Goal: Information Seeking & Learning: Learn about a topic

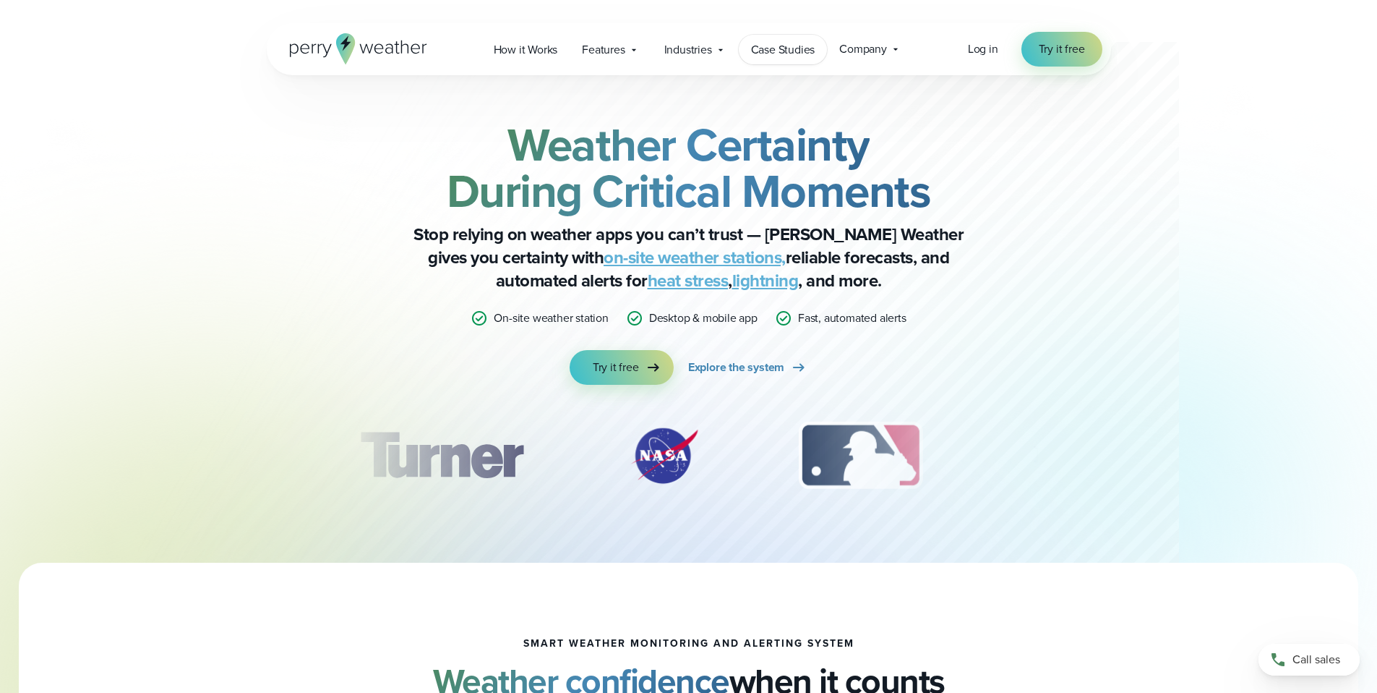
click at [767, 42] on span "Case Studies" at bounding box center [783, 49] width 64 height 17
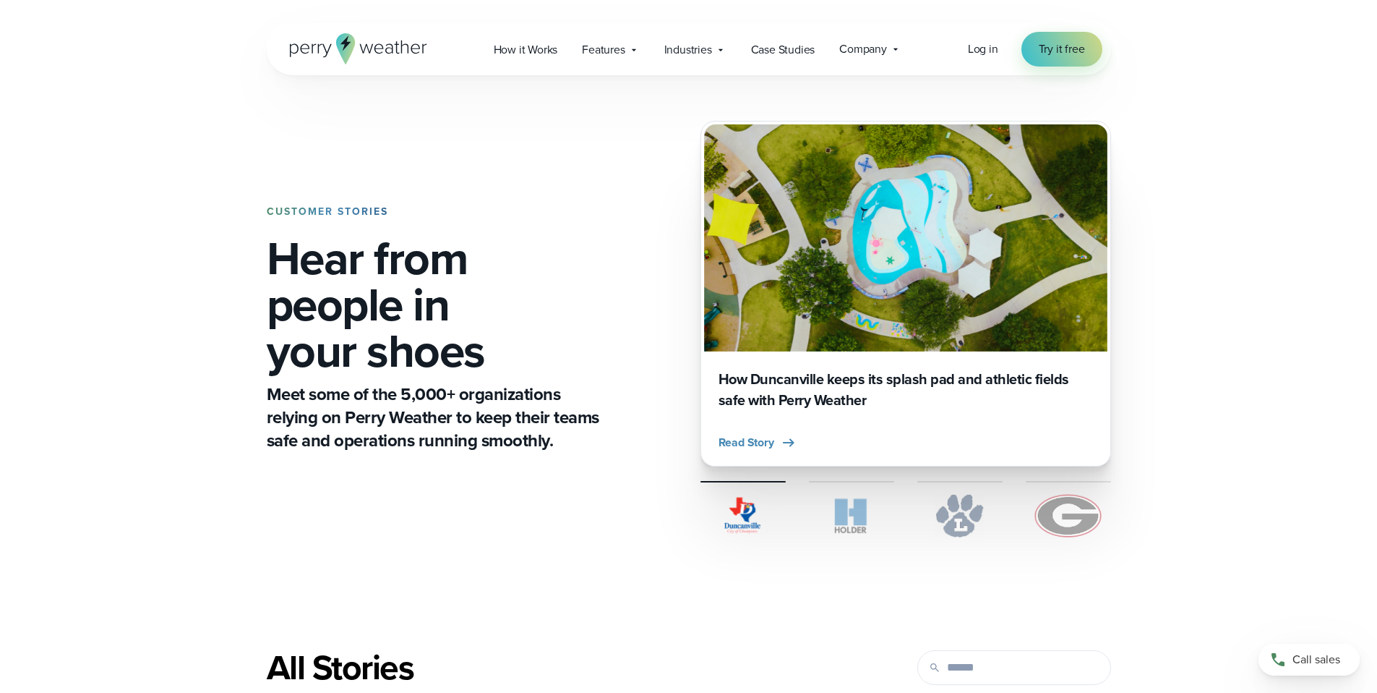
scroll to position [299, 0]
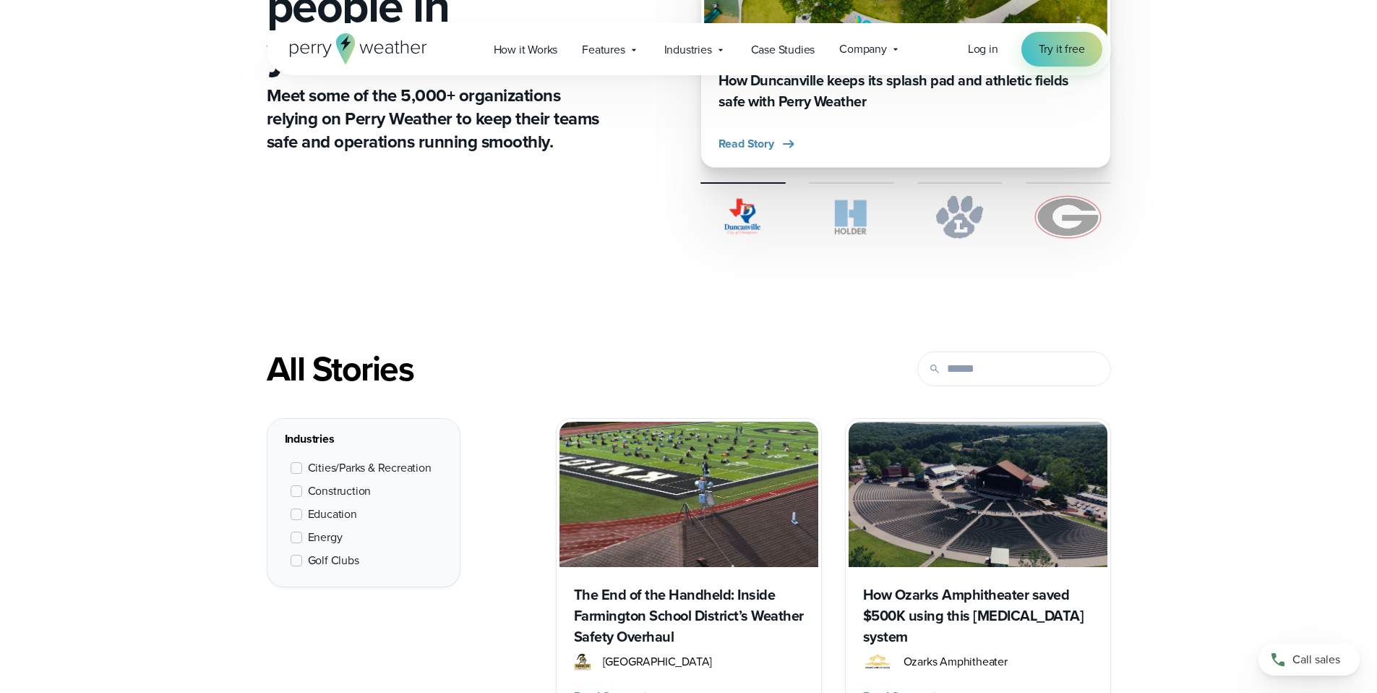
click at [364, 470] on span "Cities/Parks & Recreation" at bounding box center [370, 467] width 124 height 17
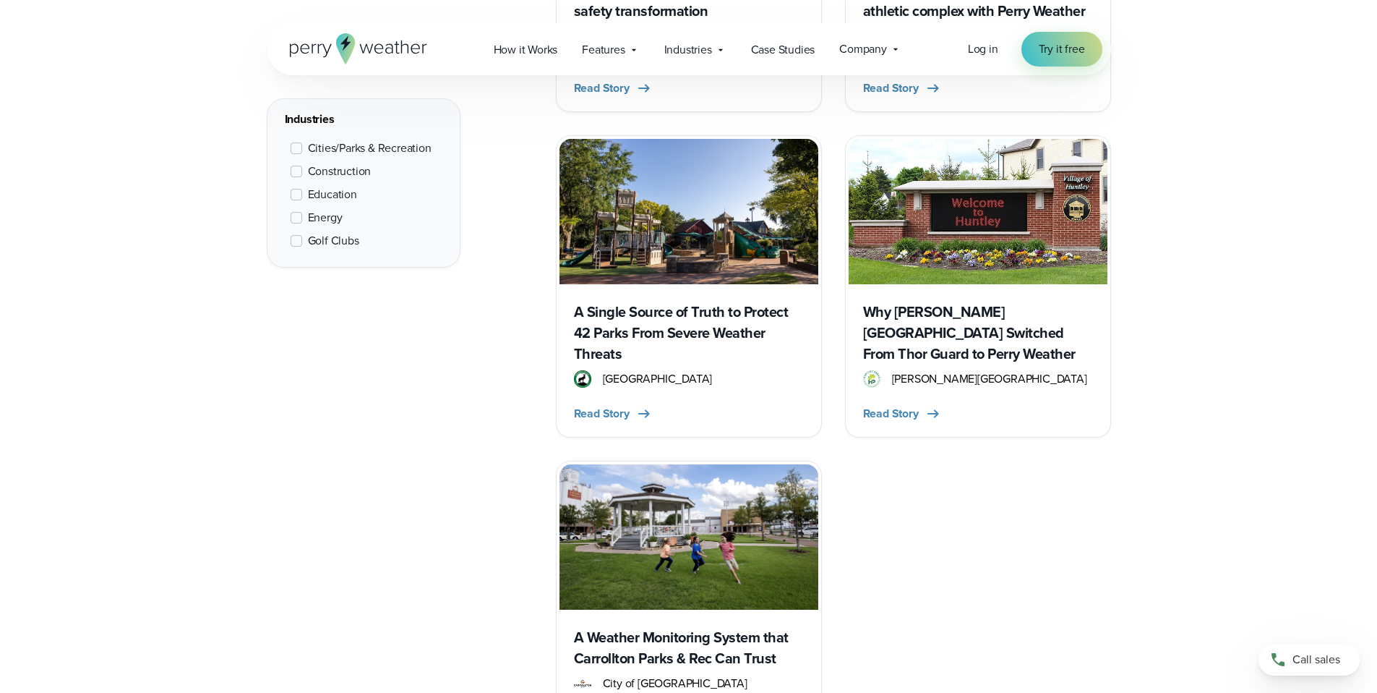
scroll to position [1272, 0]
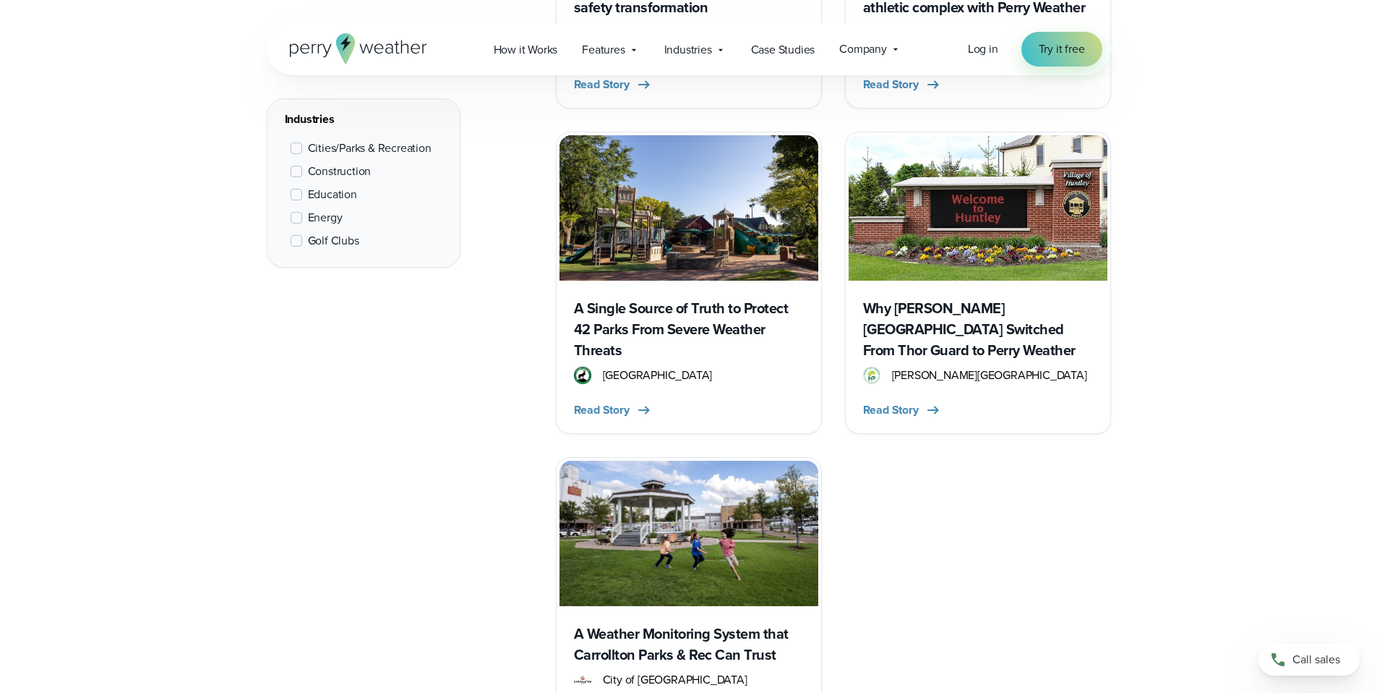
click at [1066, 298] on h3 "Why [PERSON_NAME][GEOGRAPHIC_DATA] Switched From Thor Guard to Perry Weather" at bounding box center [978, 329] width 230 height 63
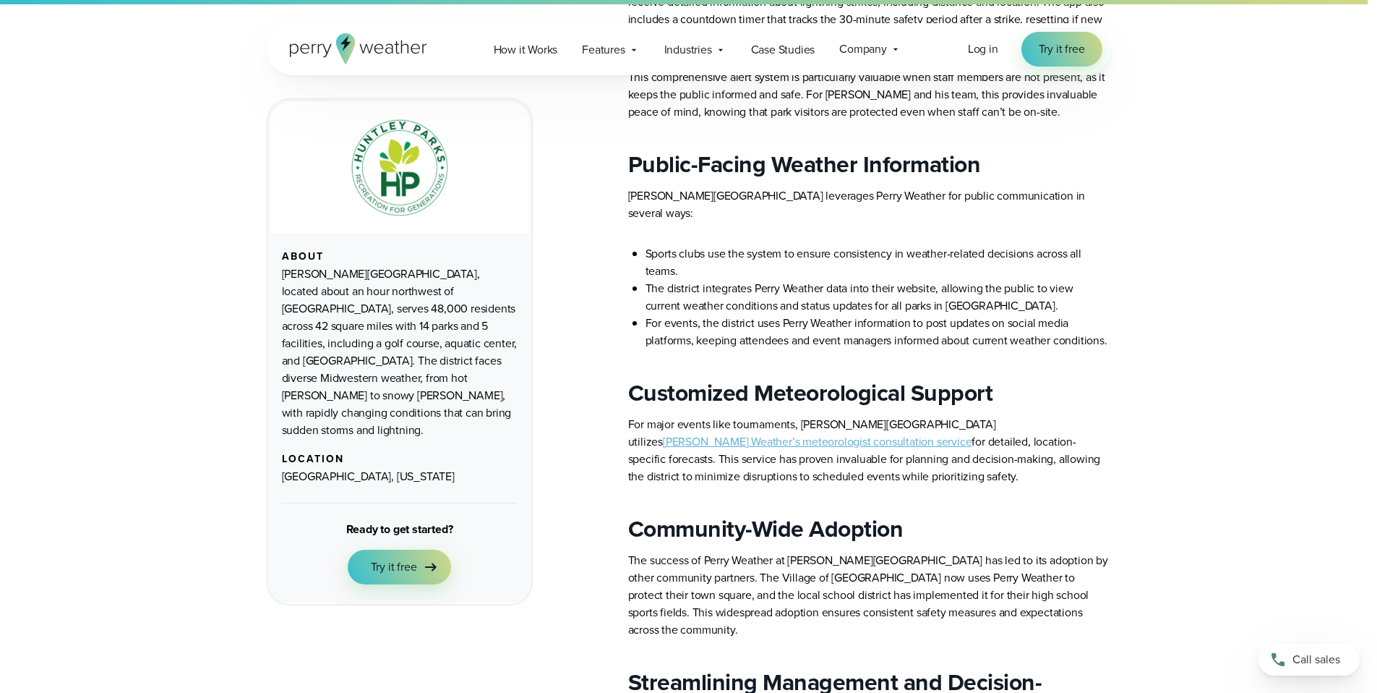
scroll to position [1639, 0]
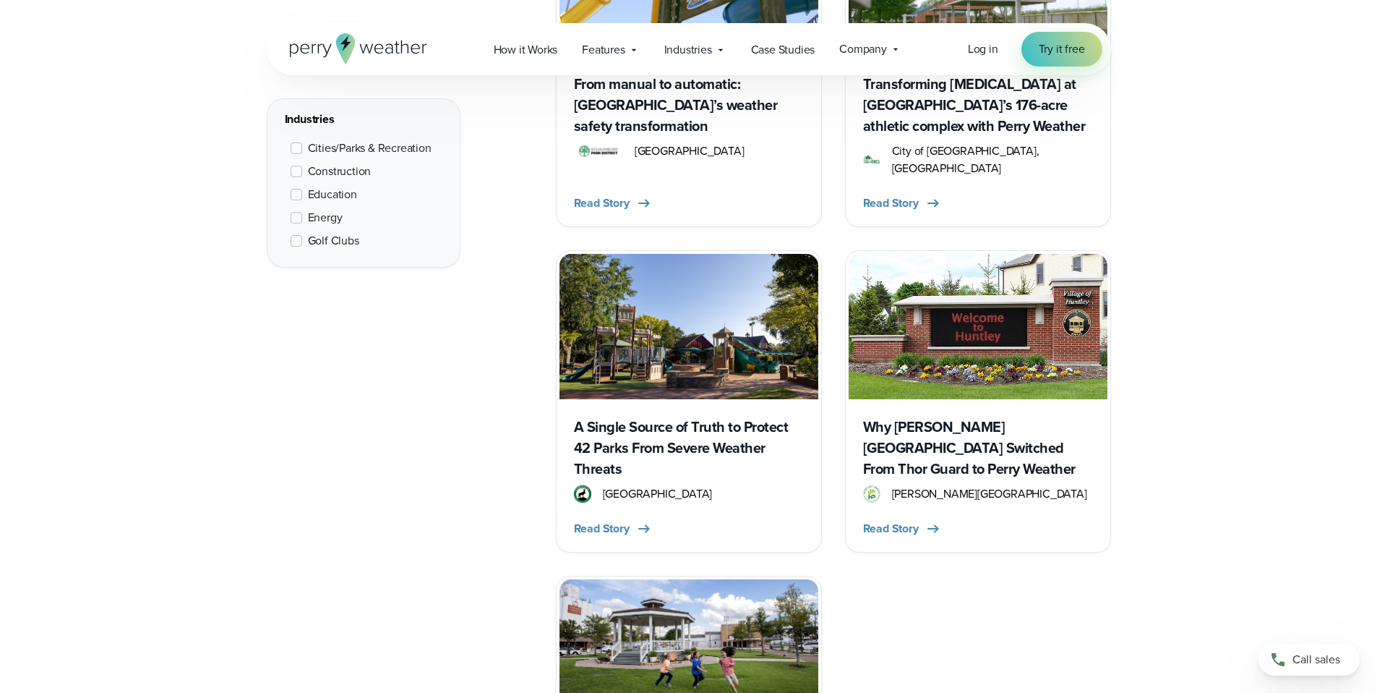
scroll to position [1428, 0]
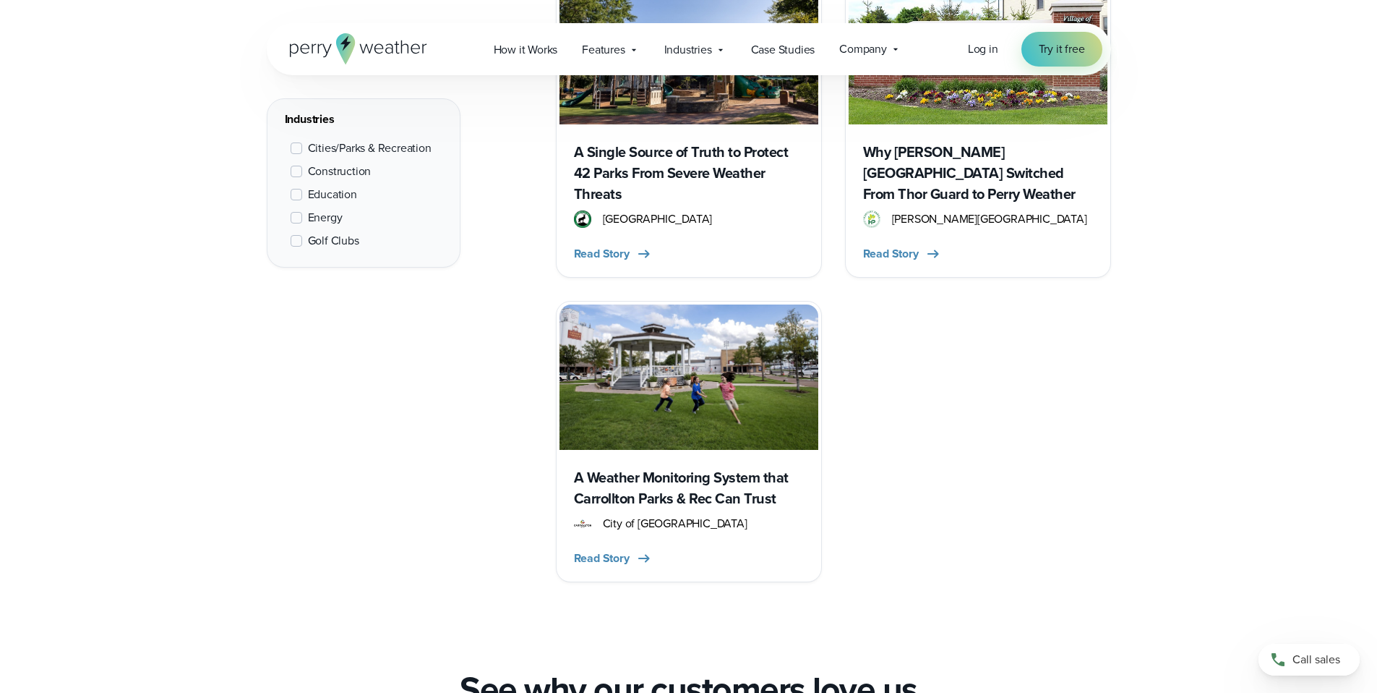
click at [748, 354] on img at bounding box center [689, 376] width 259 height 145
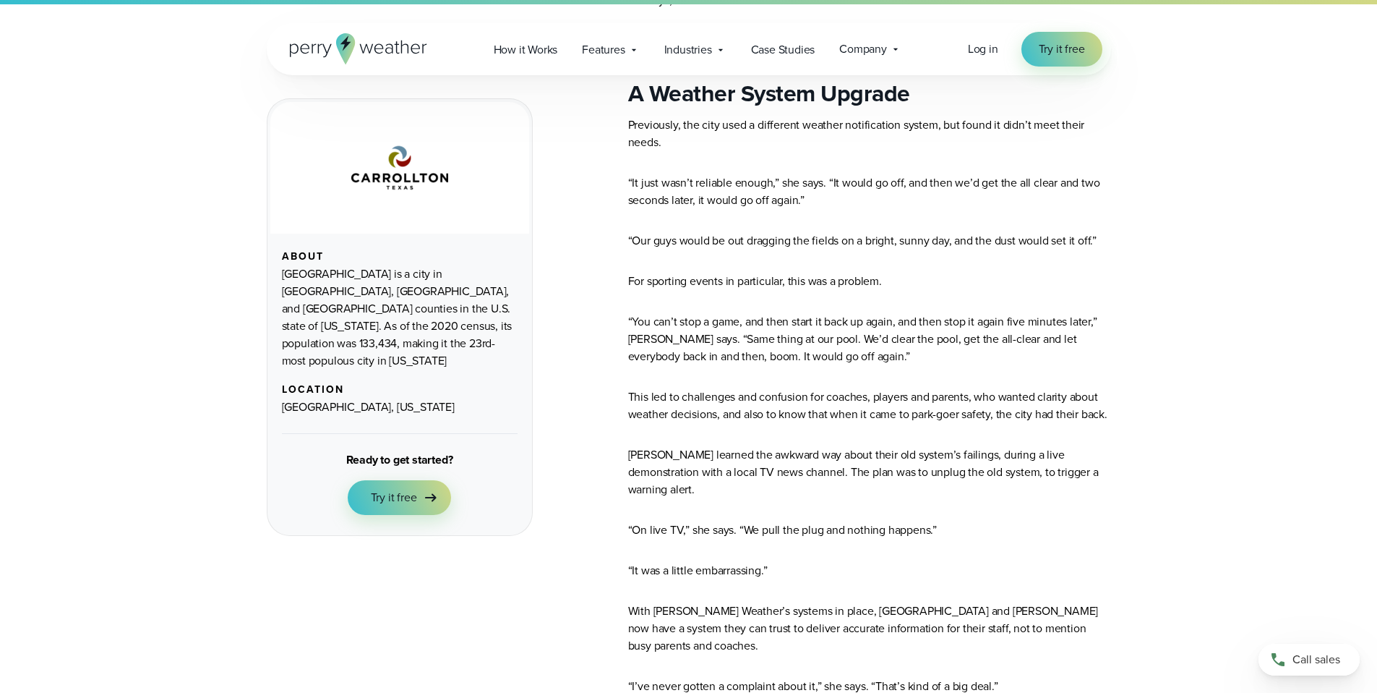
scroll to position [2002, 0]
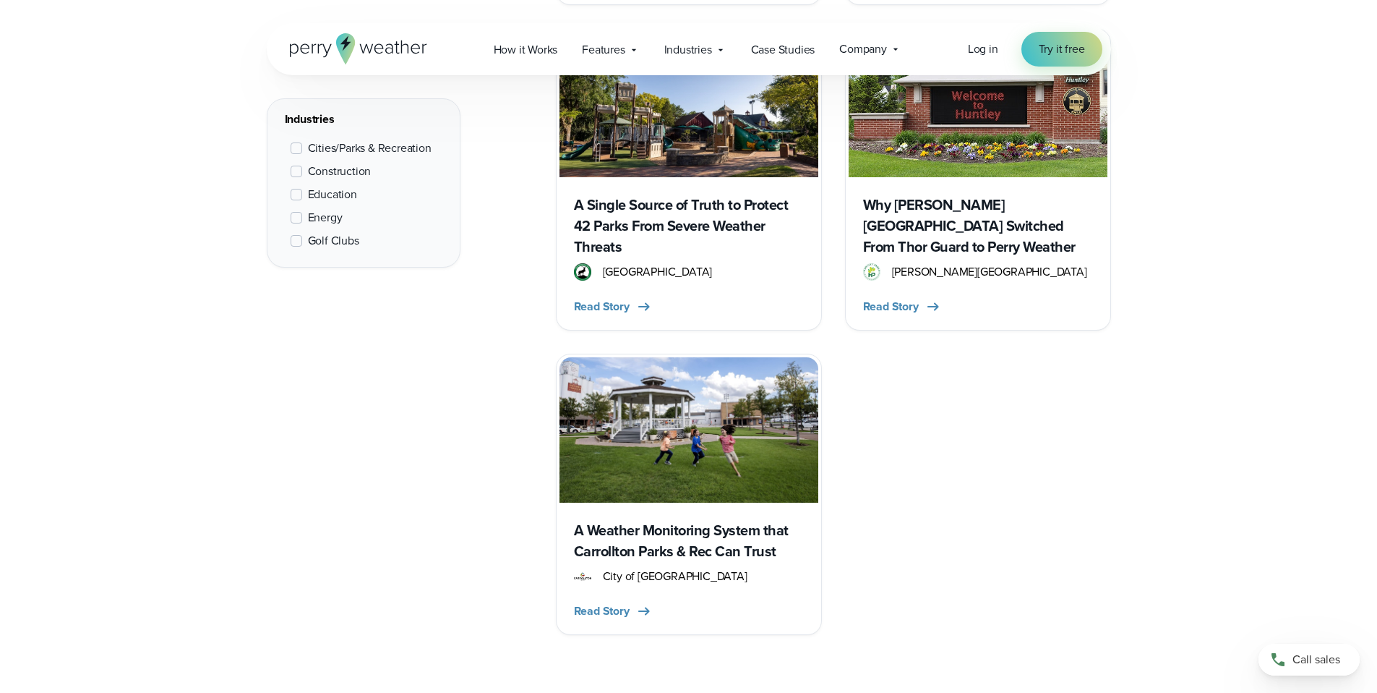
scroll to position [1374, 0]
click at [607, 195] on h3 "A Single Source of Truth to Protect 42 Parks From Severe Weather Threats" at bounding box center [689, 226] width 230 height 63
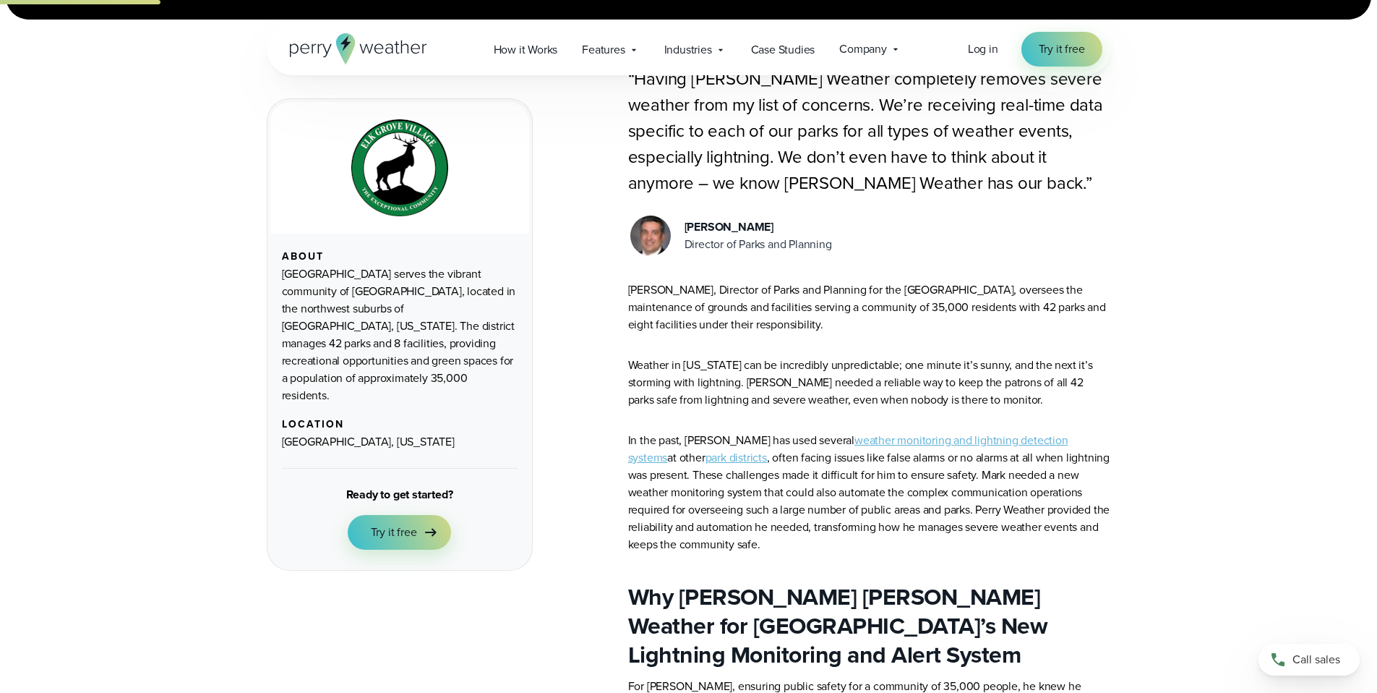
scroll to position [479, 0]
